Goal: Information Seeking & Learning: Learn about a topic

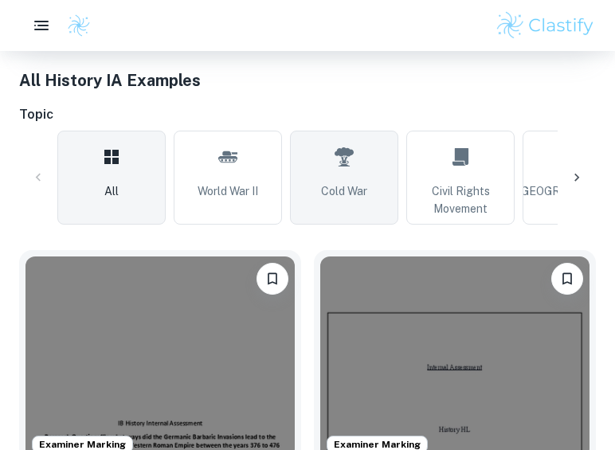
scroll to position [392, 0]
click at [333, 151] on link "Cold War" at bounding box center [344, 178] width 108 height 94
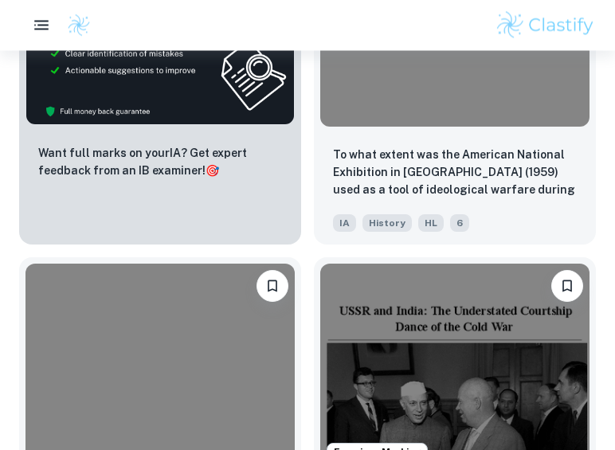
scroll to position [1333, 0]
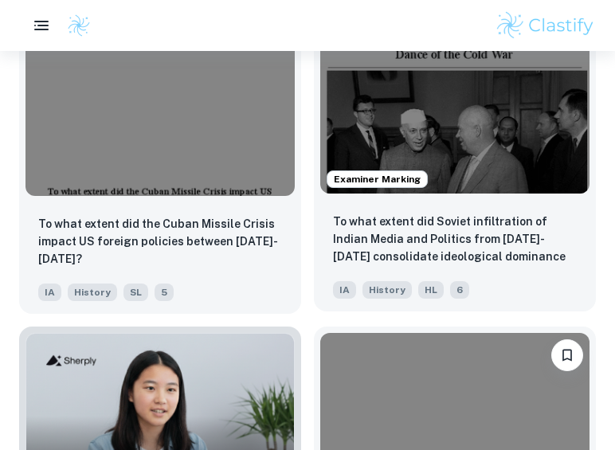
click at [538, 245] on p "To what extent did Soviet infiltration of Indian Media and Politics from 1955-1…" at bounding box center [455, 240] width 244 height 54
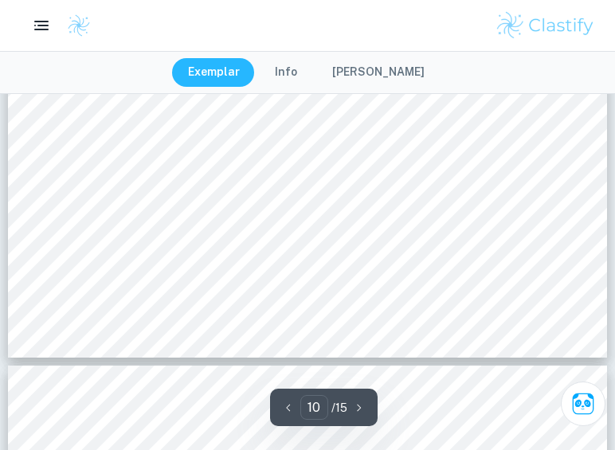
scroll to position [7361, 0]
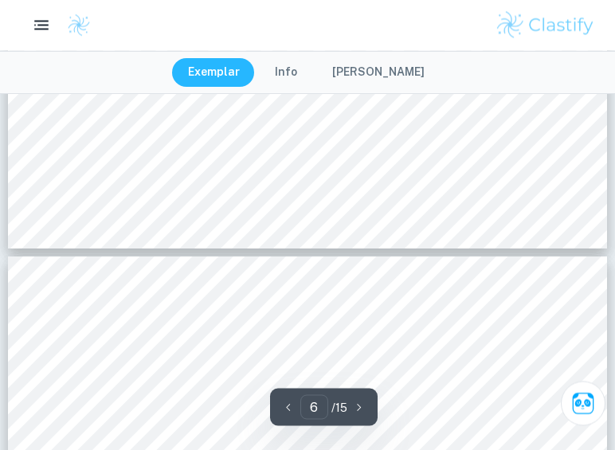
type input "5"
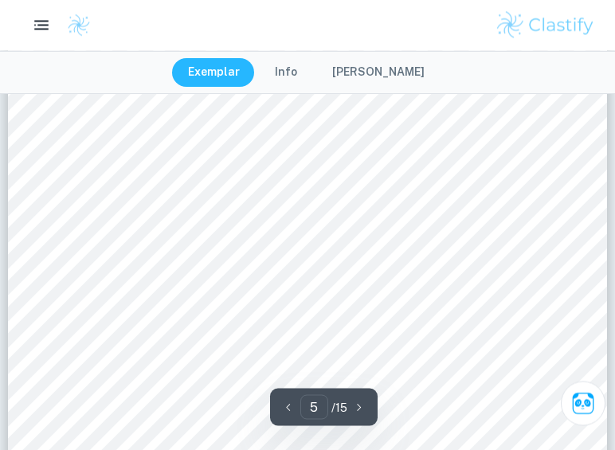
scroll to position [3353, 0]
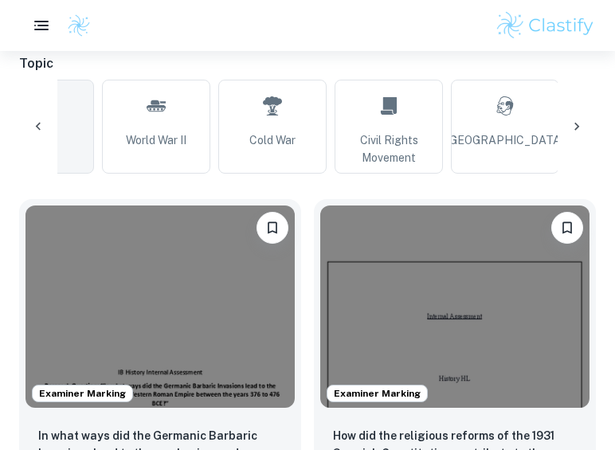
scroll to position [0, 71]
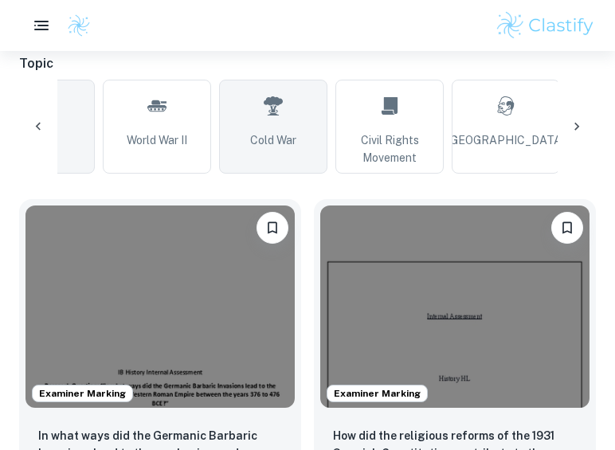
click at [247, 131] on link "Cold War" at bounding box center [273, 127] width 108 height 94
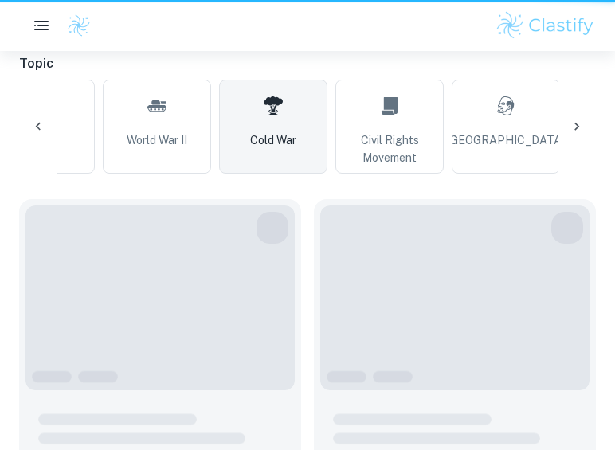
type input "Cold War"
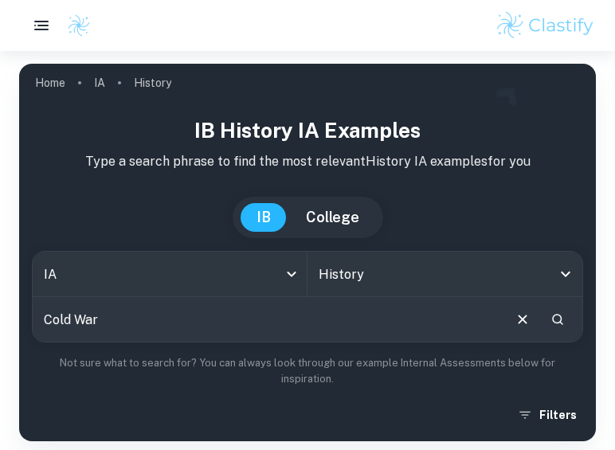
scroll to position [69, 0]
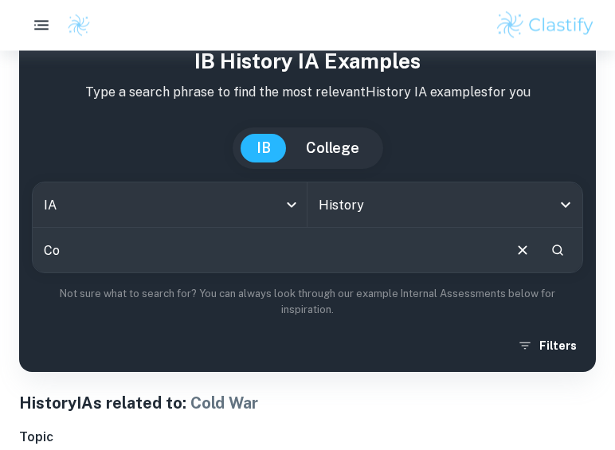
type input "C"
type input "Propoganda"
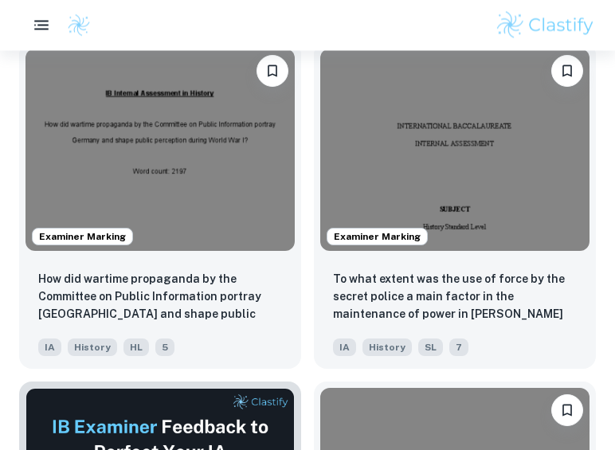
scroll to position [602, 0]
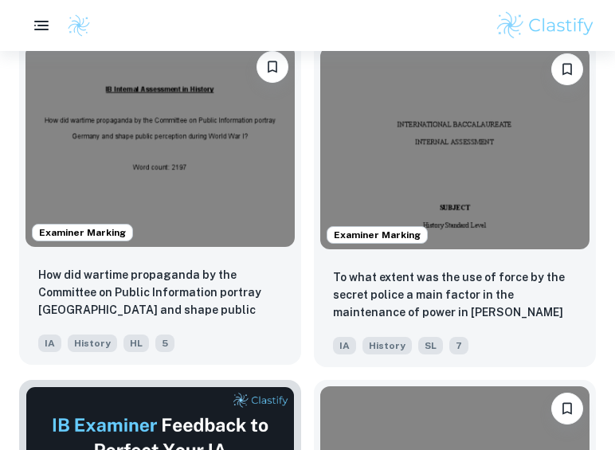
click at [108, 138] on img at bounding box center [159, 146] width 269 height 202
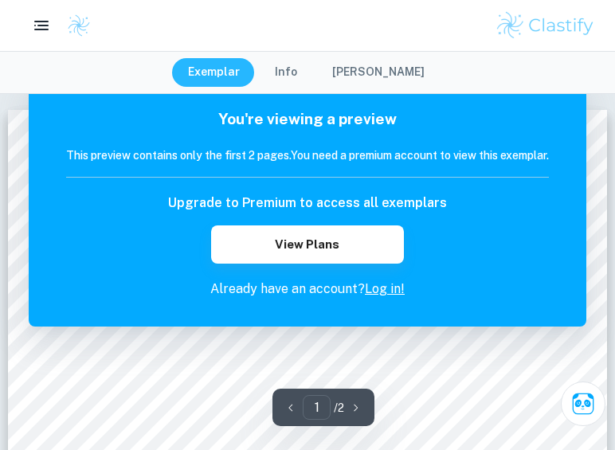
click at [365, 411] on button "button" at bounding box center [356, 407] width 24 height 25
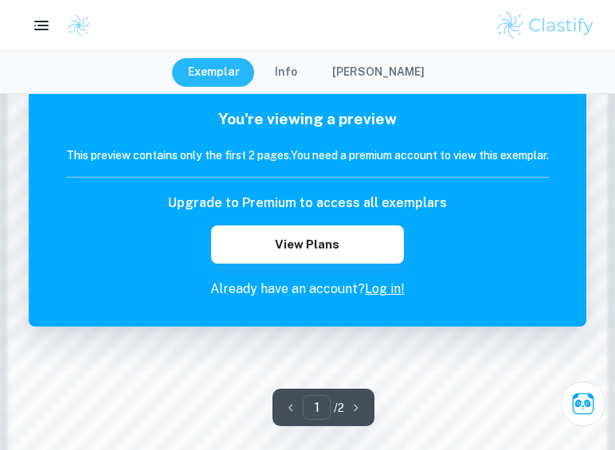
scroll to position [1419, 0]
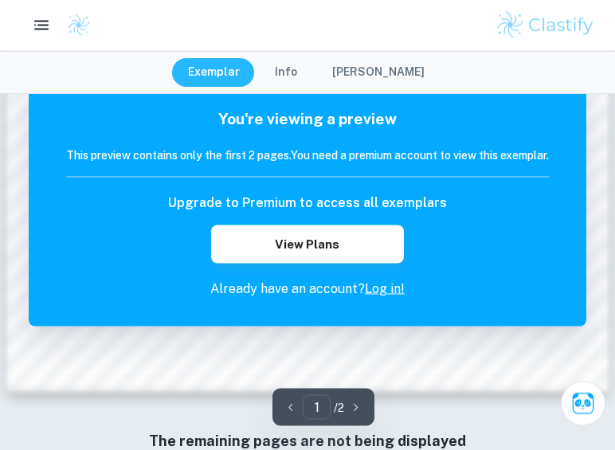
click at [389, 290] on link "Log in!" at bounding box center [385, 288] width 40 height 15
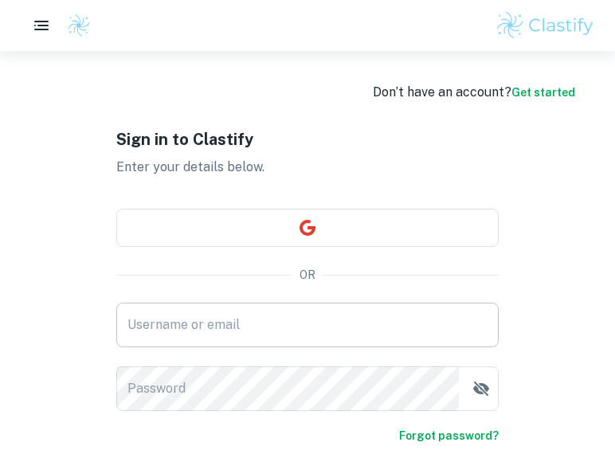
click at [358, 324] on input "Username or email" at bounding box center [307, 325] width 382 height 45
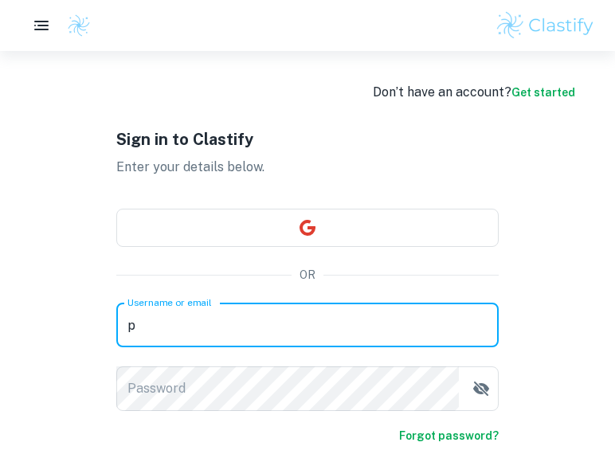
scroll to position [125, 0]
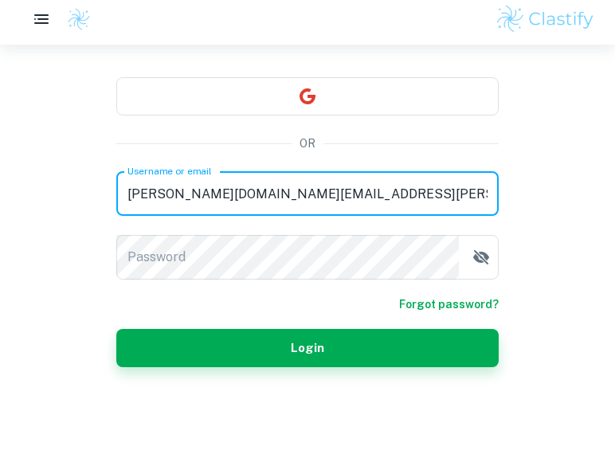
type input "prisha.roy.ca@gmail.com"
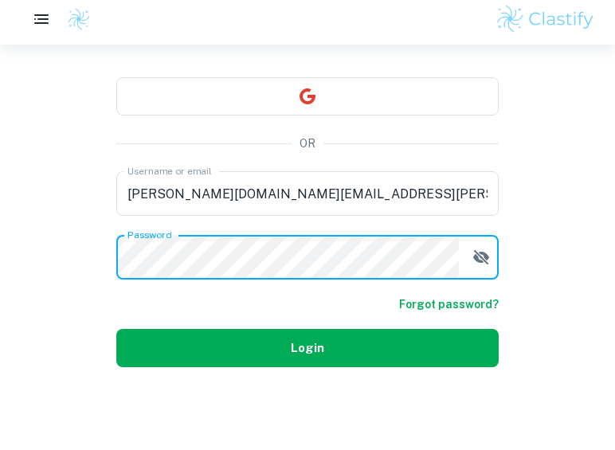
click at [334, 344] on button "Login" at bounding box center [307, 354] width 382 height 38
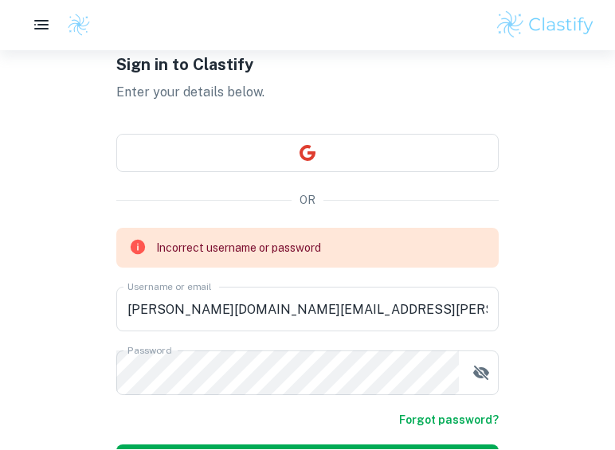
scroll to position [75, 0]
click at [462, 427] on link "Forgot password?" at bounding box center [449, 420] width 100 height 18
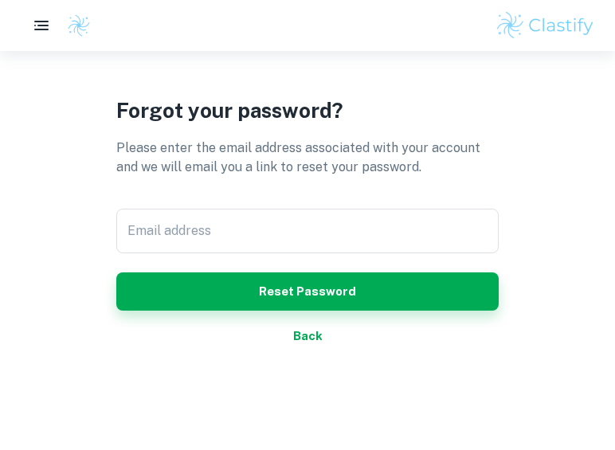
scroll to position [51, 0]
click at [358, 239] on input "Email address" at bounding box center [307, 231] width 382 height 45
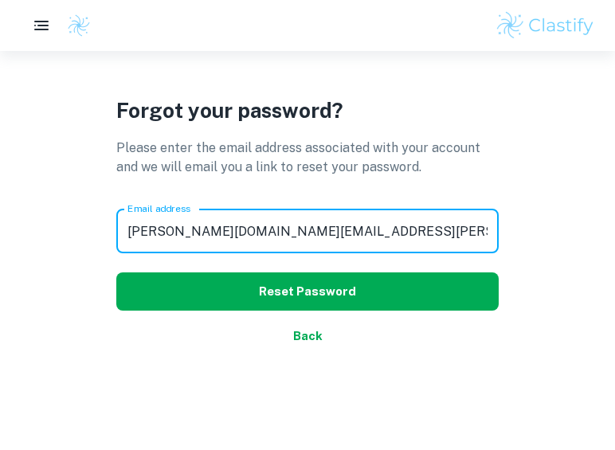
type input "prisha.roy.ca@gmail.com"
click at [388, 304] on button "Reset Password" at bounding box center [307, 291] width 382 height 38
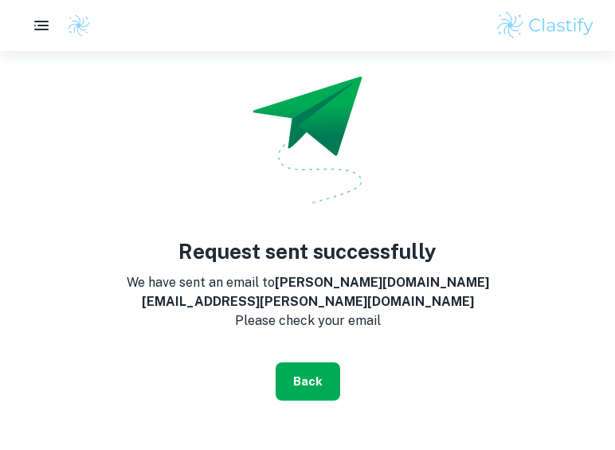
click at [326, 373] on button "Back" at bounding box center [308, 382] width 65 height 38
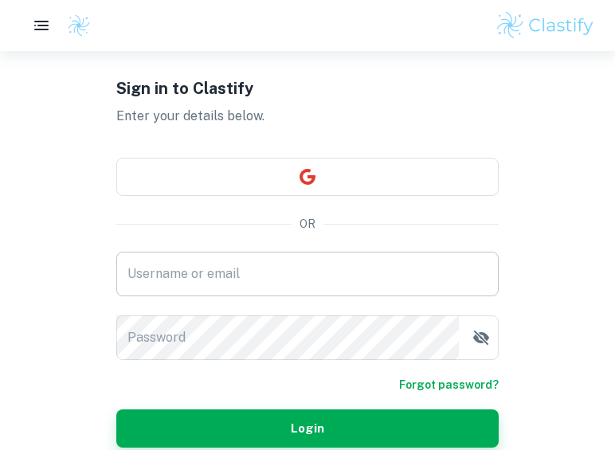
click at [355, 272] on input "Username or email" at bounding box center [307, 274] width 382 height 45
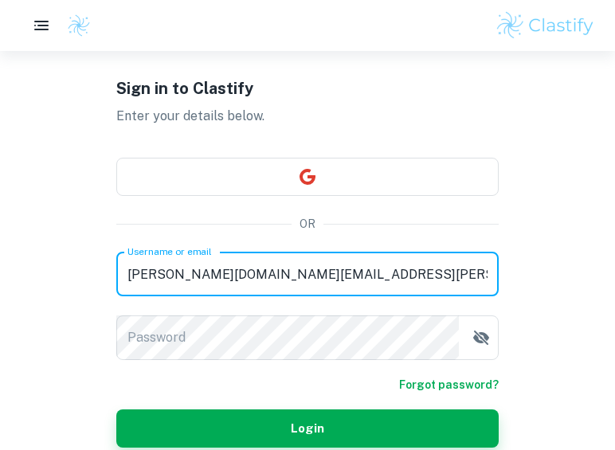
type input "prisha.roy.ca@gmail.com"
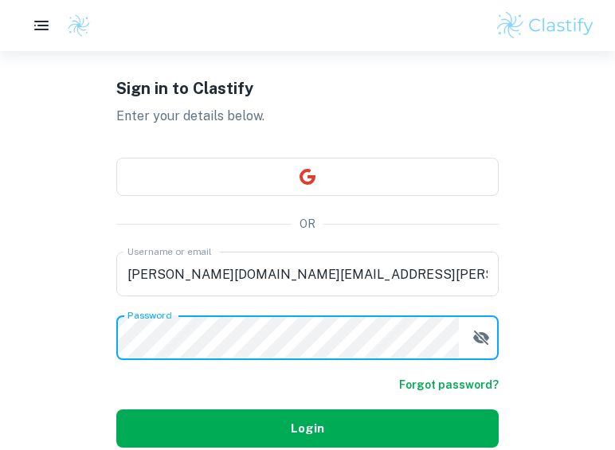
click at [358, 426] on button "Login" at bounding box center [307, 429] width 382 height 38
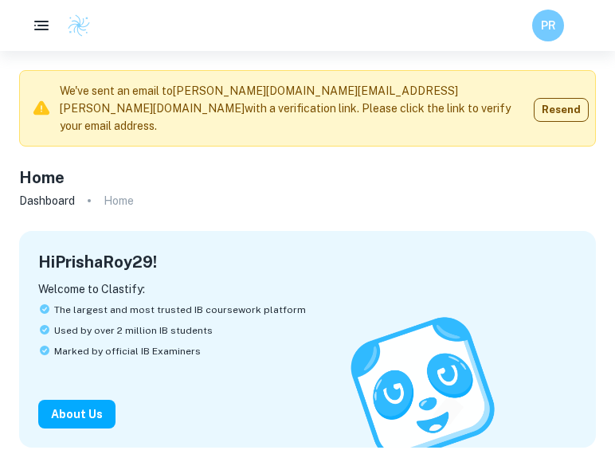
click at [25, 35] on div at bounding box center [38, 26] width 38 height 32
click at [43, 25] on icon "button" at bounding box center [41, 25] width 19 height 19
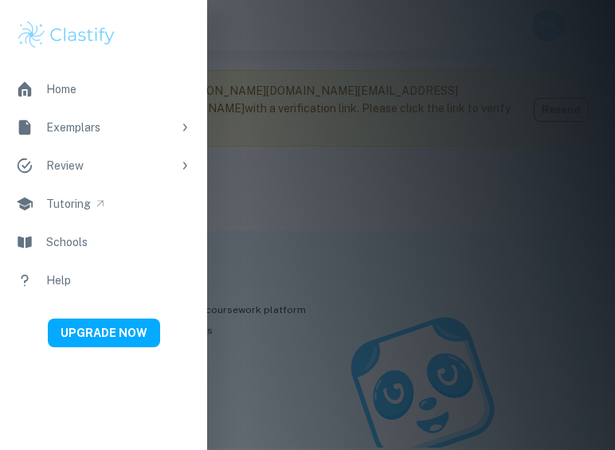
click at [82, 85] on link "Home" at bounding box center [103, 89] width 207 height 38
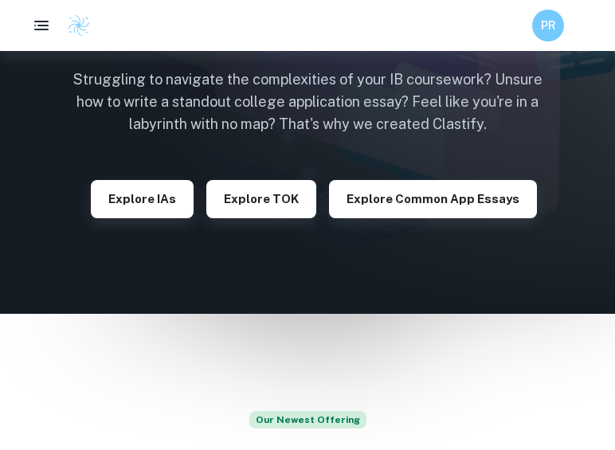
scroll to position [190, 0]
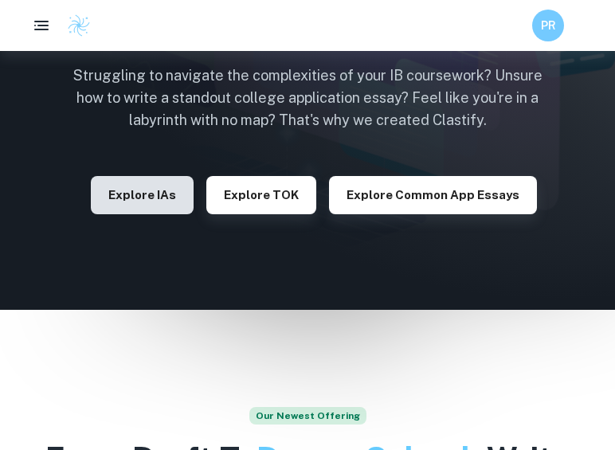
click at [164, 200] on button "Explore IAs" at bounding box center [142, 195] width 103 height 38
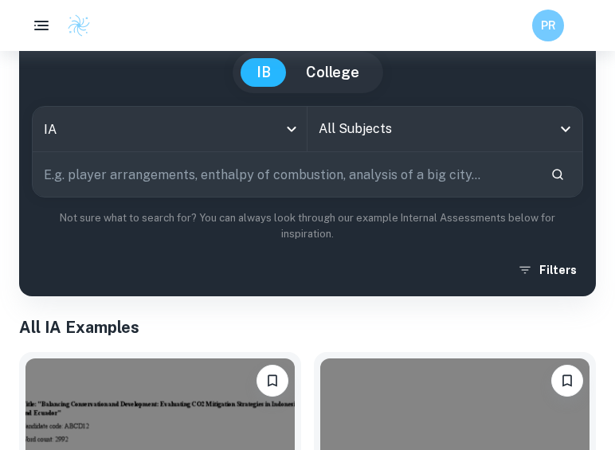
click at [224, 186] on input "text" at bounding box center [285, 174] width 505 height 45
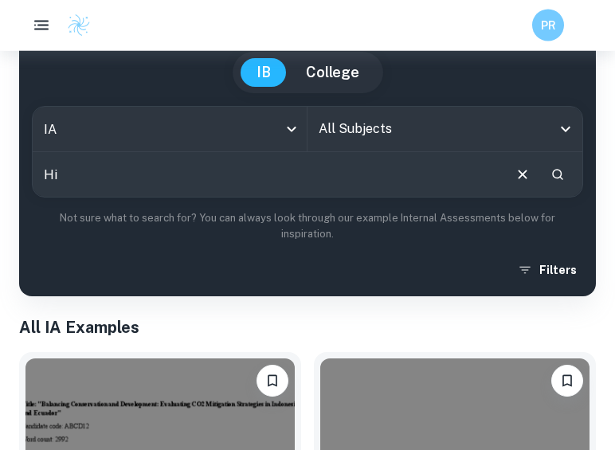
type input "Hi"
click at [402, 143] on input "All Subjects" at bounding box center [433, 130] width 237 height 30
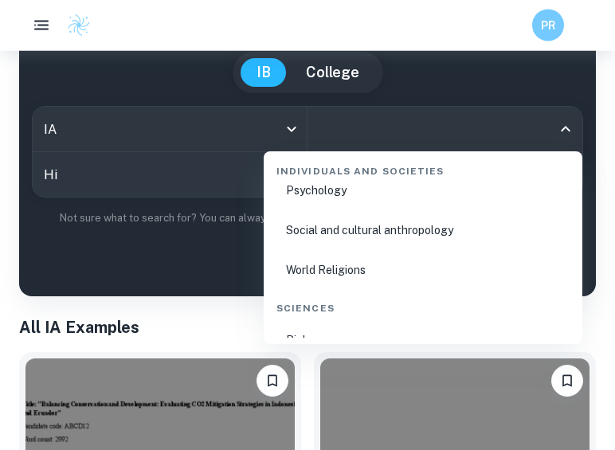
scroll to position [2350, 0]
click at [501, 77] on div "IB College" at bounding box center [307, 73] width 551 height 41
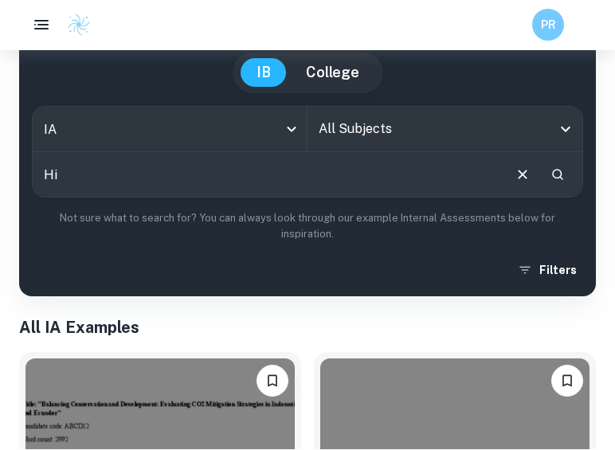
click at [516, 185] on button "Clear" at bounding box center [523, 175] width 30 height 30
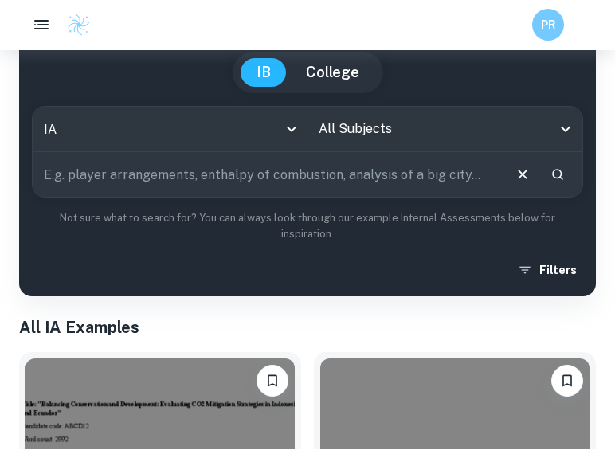
scroll to position [145, 0]
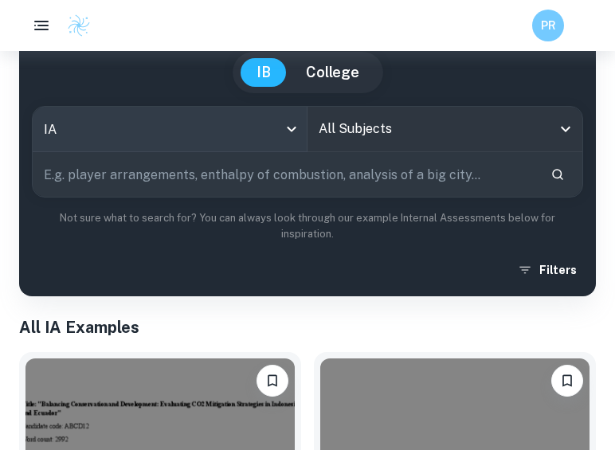
click at [280, 119] on body "We value your privacy We use cookies to enhance your browsing experience, serve…" at bounding box center [307, 131] width 615 height 450
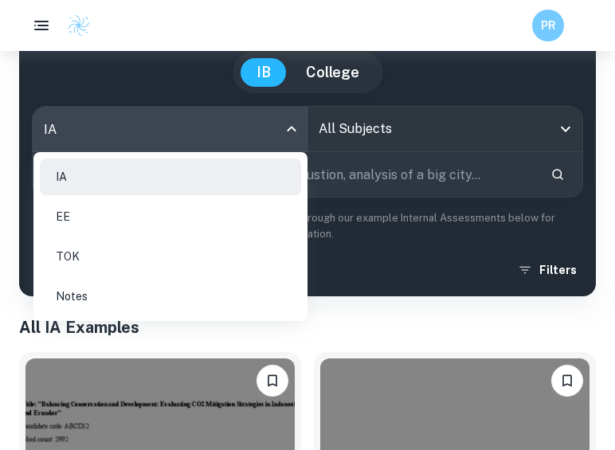
click at [444, 108] on div at bounding box center [307, 225] width 615 height 450
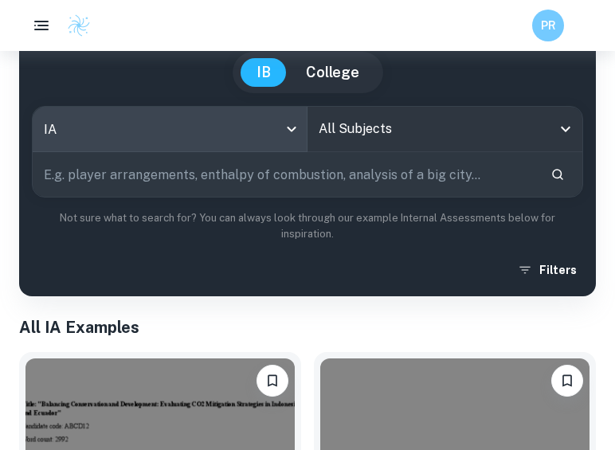
click at [449, 117] on input "All Subjects" at bounding box center [433, 129] width 237 height 30
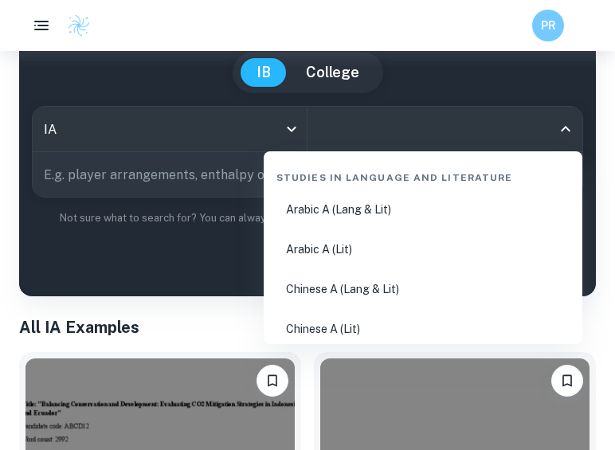
scroll to position [144, 0]
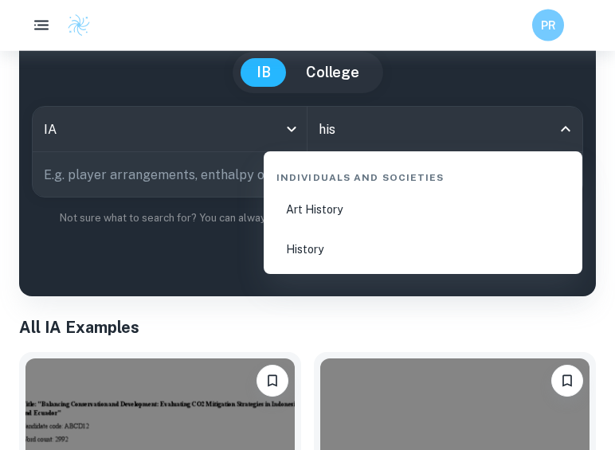
type input "hist"
click at [337, 257] on li "History" at bounding box center [423, 250] width 306 height 37
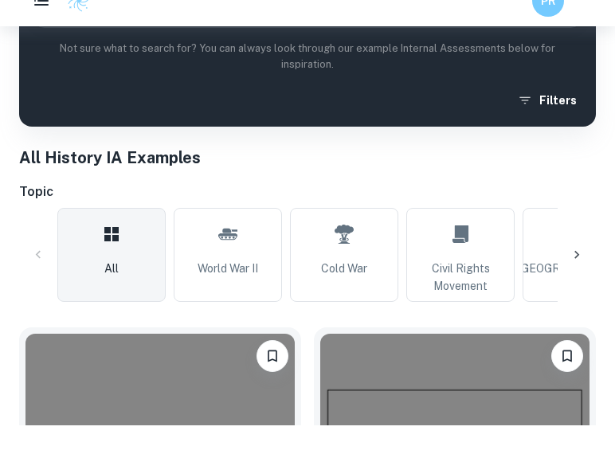
scroll to position [315, 0]
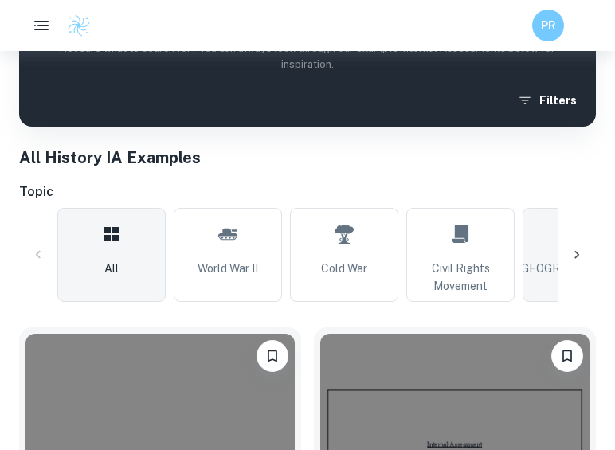
click at [556, 252] on link "[GEOGRAPHIC_DATA]" at bounding box center [577, 255] width 108 height 94
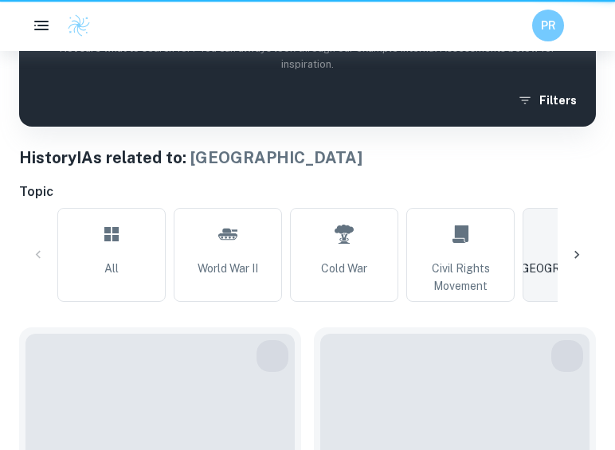
type input "[GEOGRAPHIC_DATA]"
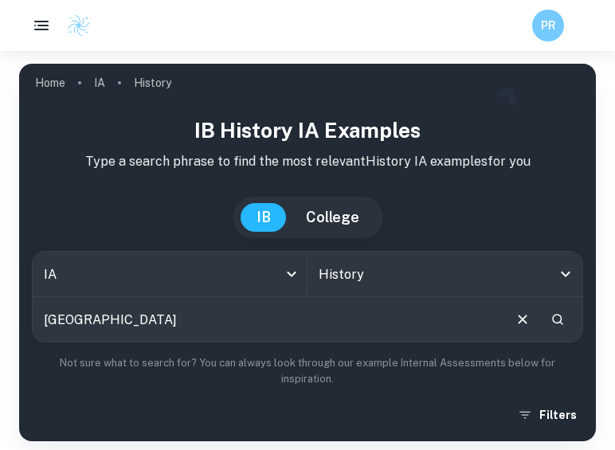
scroll to position [0, 73]
click at [578, 249] on div "IB History IA examples Type a search phrase to find the most relevant History I…" at bounding box center [307, 272] width 551 height 315
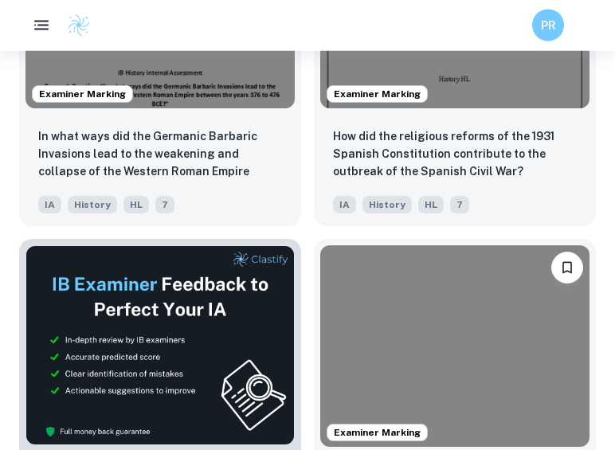
scroll to position [693, 0]
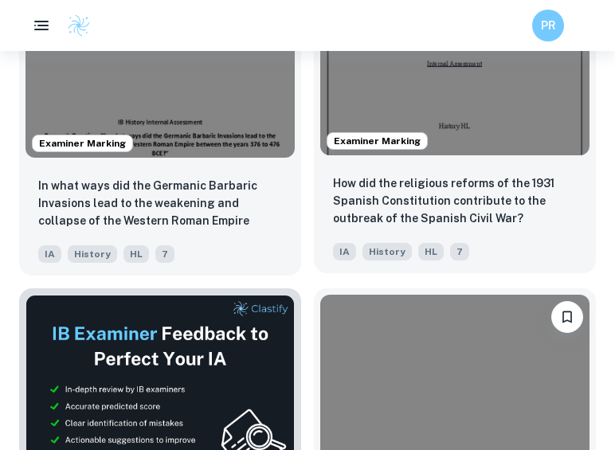
click at [556, 130] on img at bounding box center [454, 54] width 269 height 202
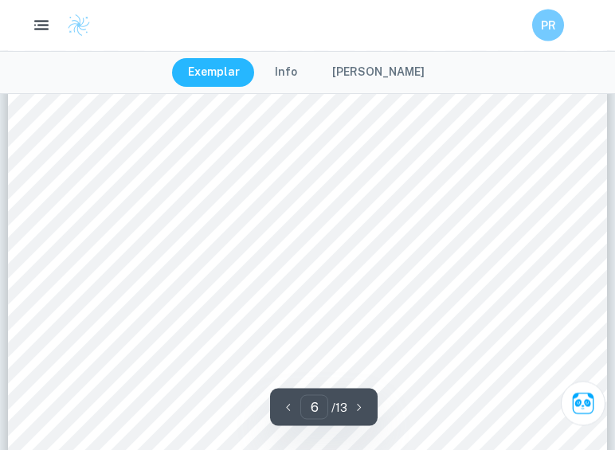
scroll to position [4497, 0]
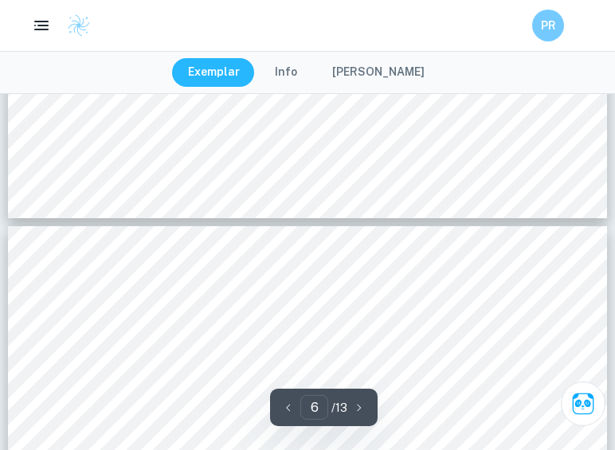
type input "7"
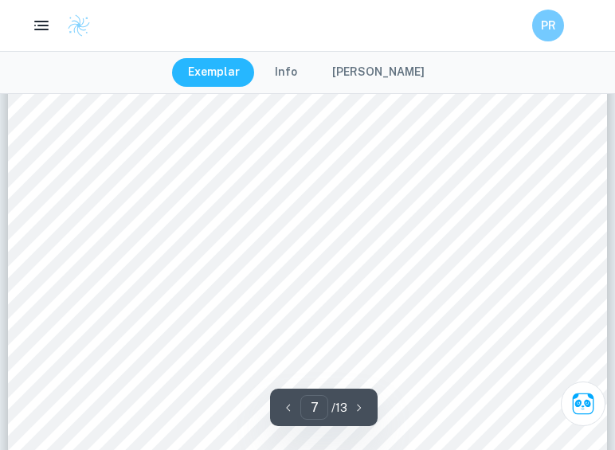
click at [382, 73] on button "[PERSON_NAME]" at bounding box center [378, 72] width 124 height 29
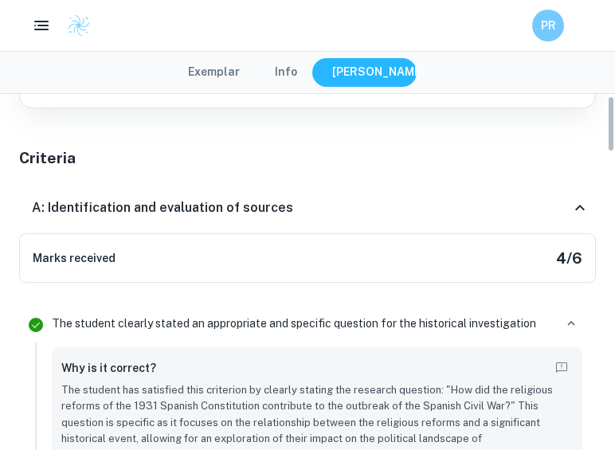
scroll to position [211, 0]
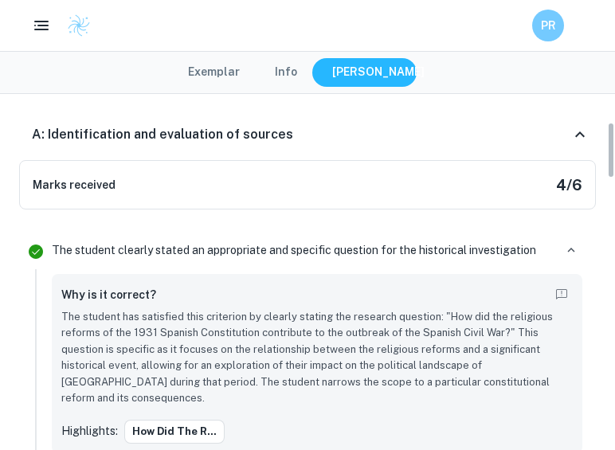
click at [522, 184] on div "Marks received 4 / 6" at bounding box center [307, 185] width 577 height 50
click at [571, 132] on icon at bounding box center [579, 134] width 19 height 19
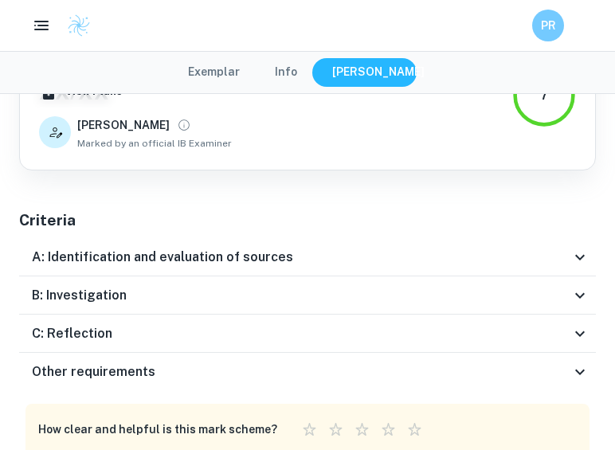
scroll to position [215, 0]
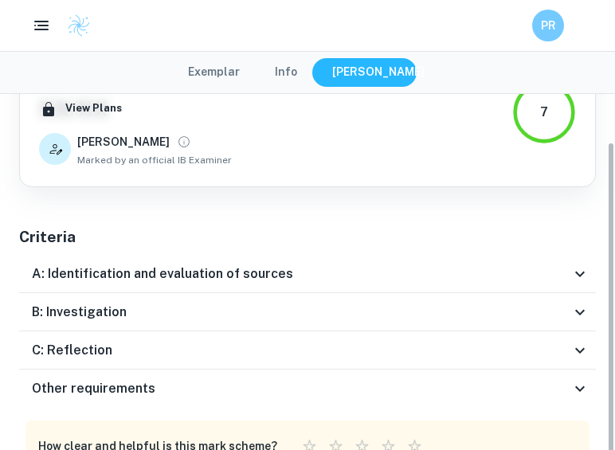
click at [461, 271] on div "A: Identification and evaluation of sources" at bounding box center [301, 274] width 539 height 19
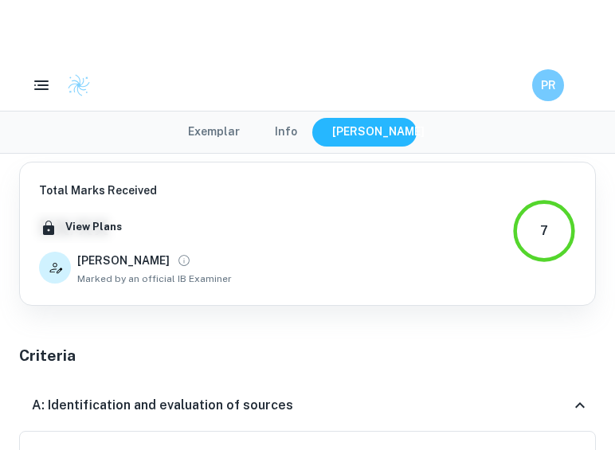
scroll to position [0, 0]
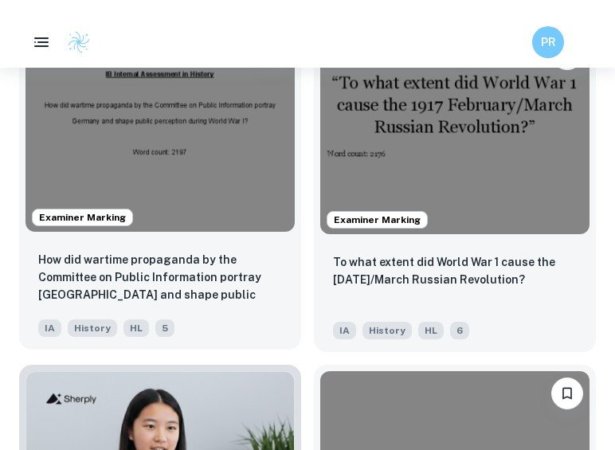
scroll to position [1294, 0]
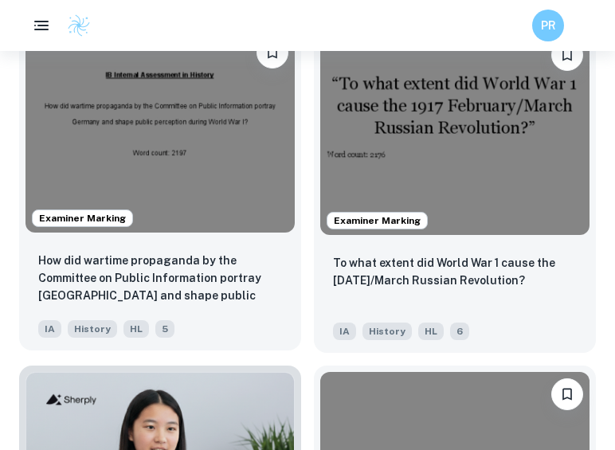
click at [100, 163] on img at bounding box center [159, 131] width 269 height 202
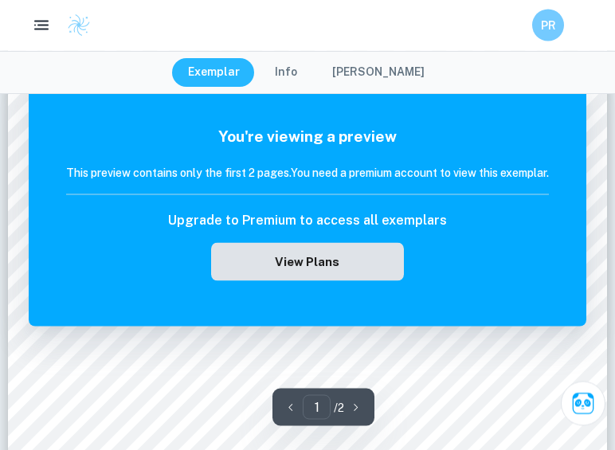
scroll to position [293, 0]
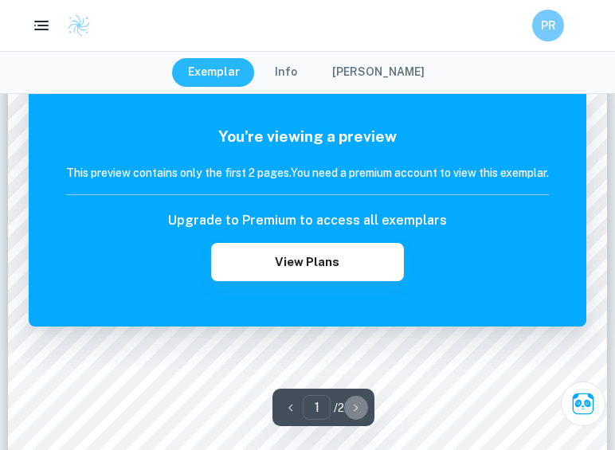
click at [364, 416] on icon "button" at bounding box center [356, 408] width 16 height 16
click at [358, 411] on icon "button" at bounding box center [356, 407] width 4 height 7
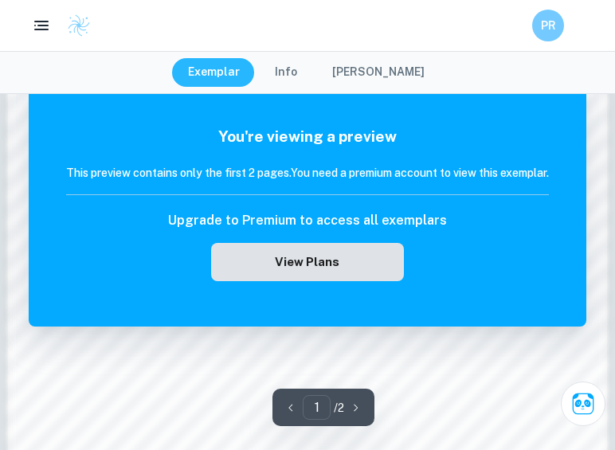
click at [329, 258] on button "View Plans" at bounding box center [307, 262] width 193 height 38
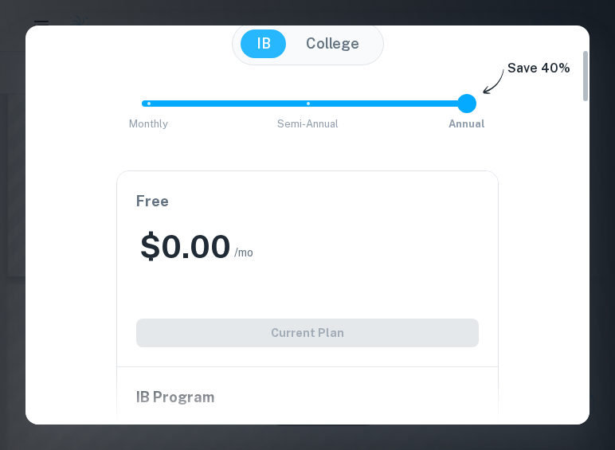
scroll to position [215, 0]
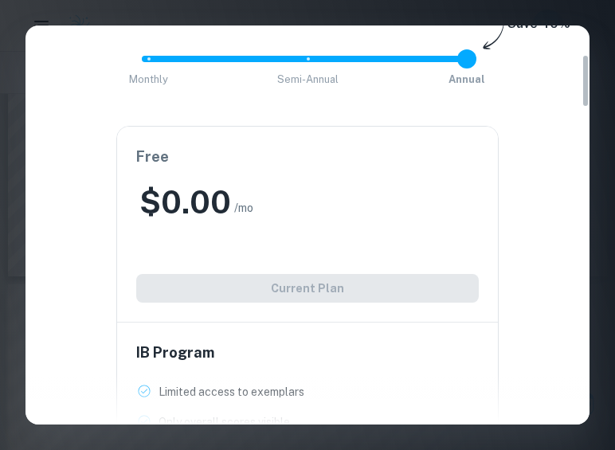
click at [329, 297] on div "Free $ 0.00 /mo Add College (+ $ 2 /mo) Current Plan" at bounding box center [307, 224] width 381 height 195
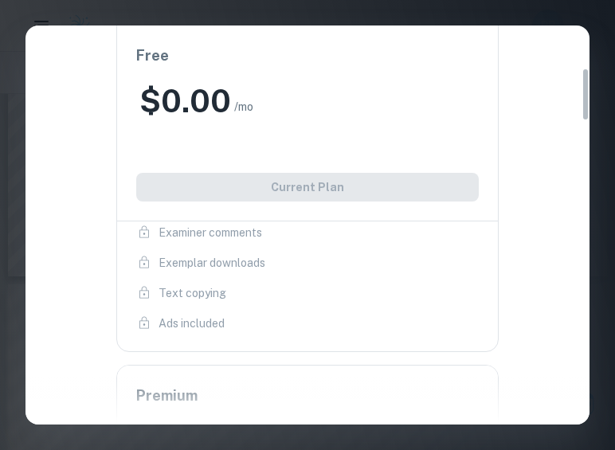
scroll to position [563, 0]
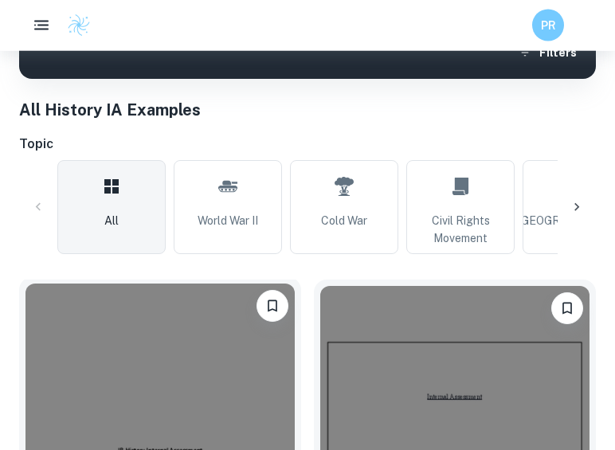
scroll to position [493, 0]
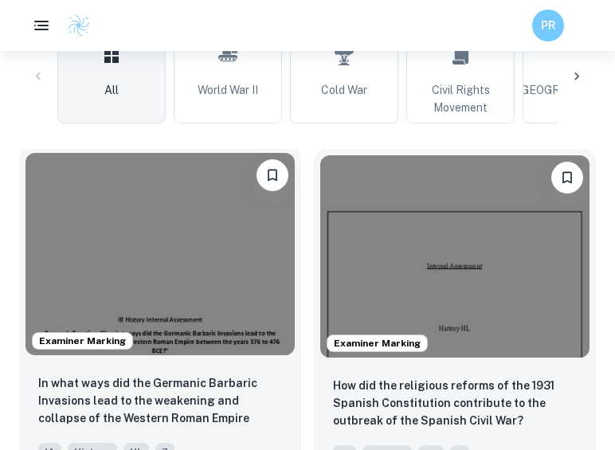
click at [174, 280] on img at bounding box center [159, 254] width 269 height 202
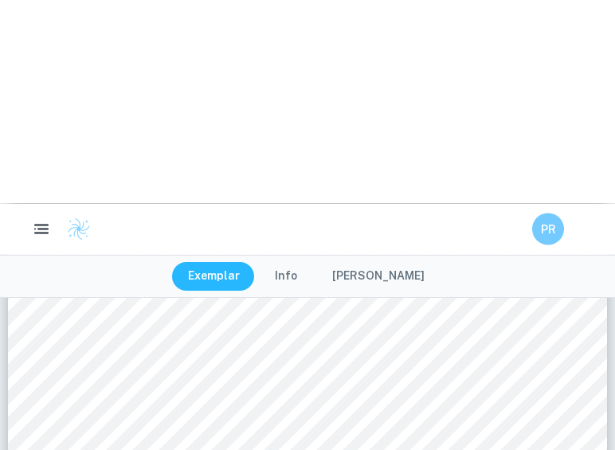
type input "5"
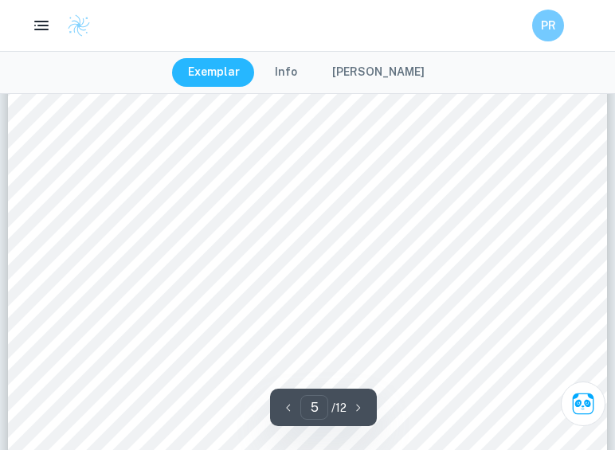
scroll to position [3698, 0]
